Goal: Check status

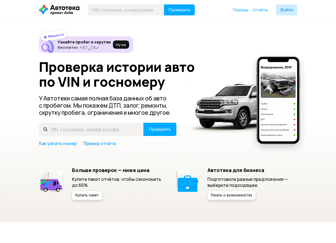
drag, startPoint x: 0, startPoint y: 0, endPoint x: 57, endPoint y: 154, distance: 163.8
click at [57, 154] on div "Новинка Узнайте пробег и скрутки Бесплатно ヽ(♡‿♡)ノ Ну‑ка Проверка истории авто …" at bounding box center [168, 117] width 258 height 163
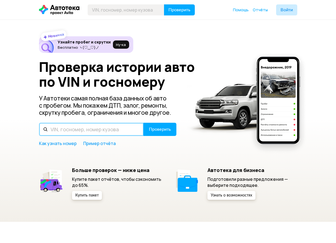
click at [55, 128] on input "text" at bounding box center [91, 129] width 105 height 13
paste input "[US_VEHICLE_IDENTIFICATION_NUMBER]"
type input "[US_VEHICLE_IDENTIFICATION_NUMBER]"
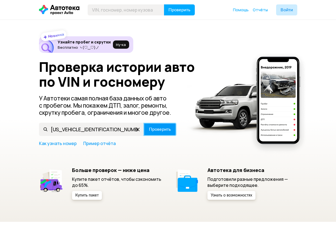
click at [159, 129] on span "Проверить" at bounding box center [160, 129] width 22 height 4
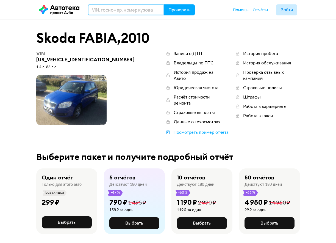
click at [95, 9] on input "text" at bounding box center [126, 9] width 77 height 11
type input "[US_VEHICLE_IDENTIFICATION_NUMBER]"
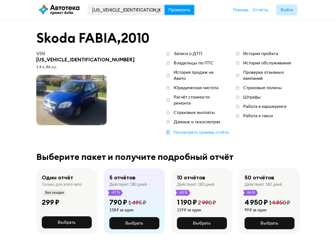
click at [179, 10] on span "Проверить" at bounding box center [179, 10] width 22 height 4
click at [282, 9] on span "Войти" at bounding box center [286, 10] width 12 height 4
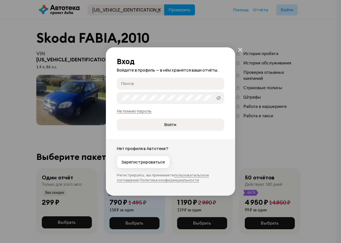
click at [241, 49] on icon "закрыть" at bounding box center [240, 49] width 5 height 5
